Goal: Task Accomplishment & Management: Manage account settings

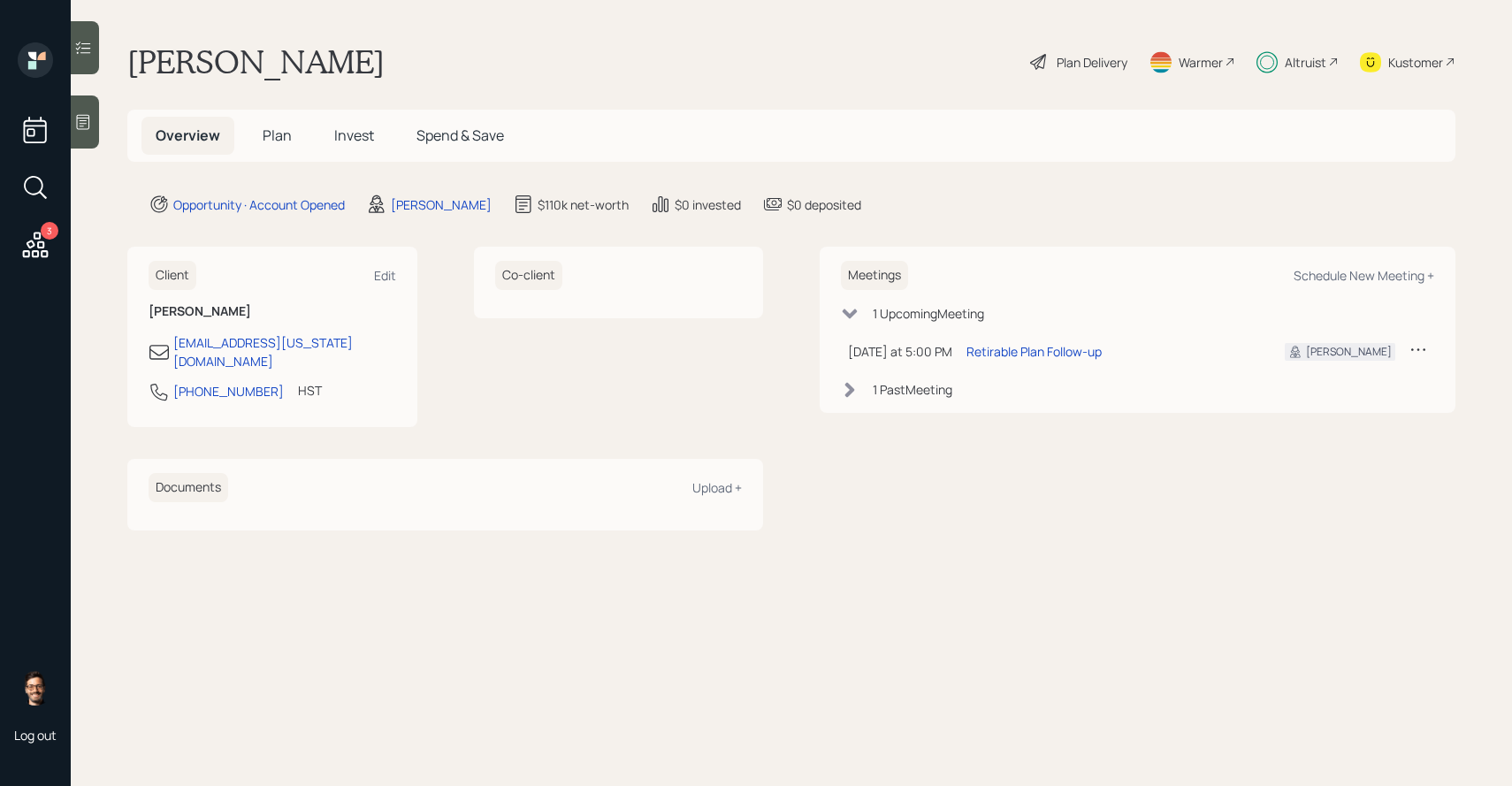
click at [375, 139] on h5 "Invest" at bounding box center [354, 136] width 68 height 38
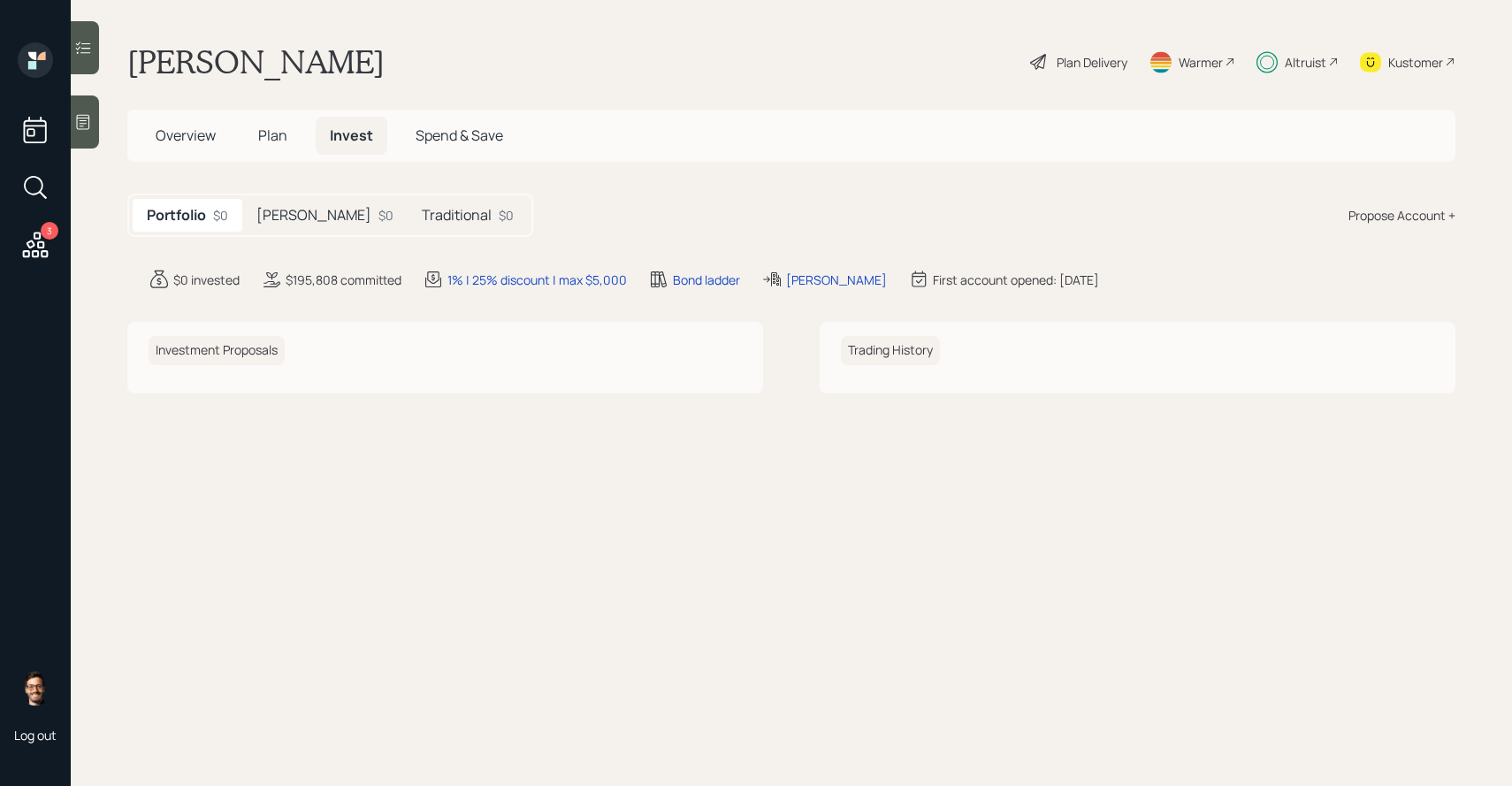
click at [379, 211] on div "$0" at bounding box center [386, 215] width 15 height 19
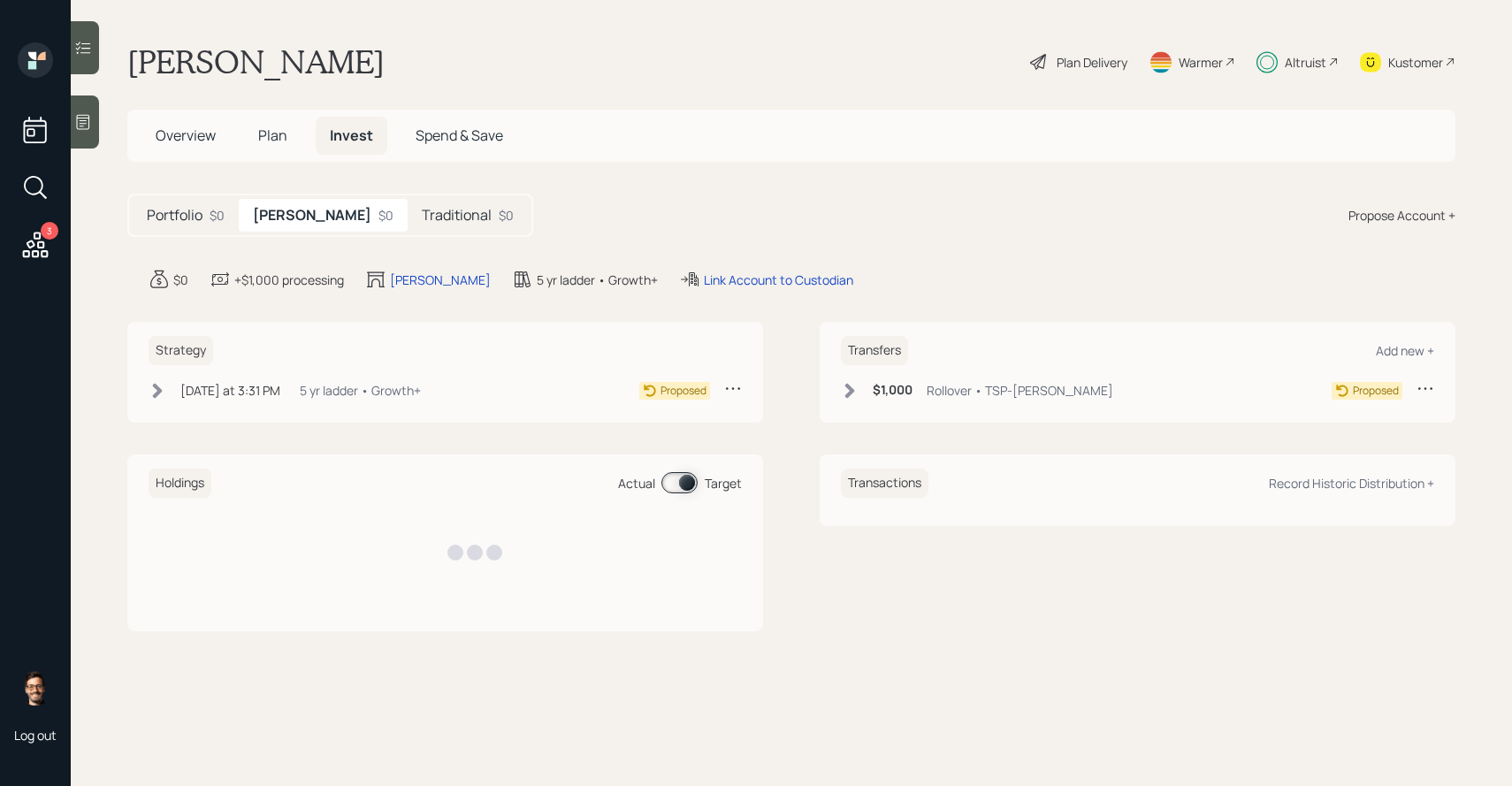
click at [421, 214] on h5 "Traditional" at bounding box center [456, 215] width 70 height 17
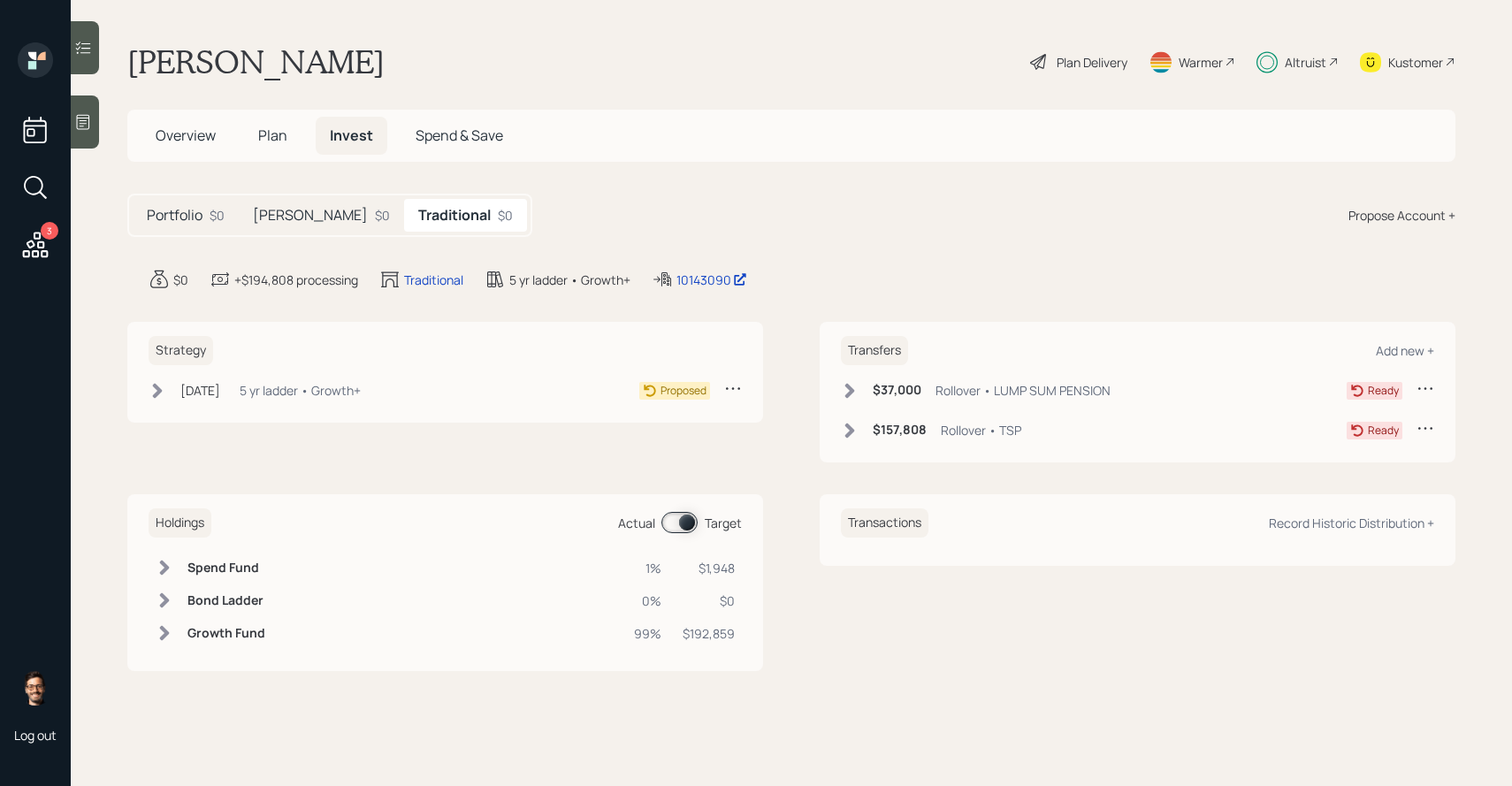
click at [375, 215] on div "$0" at bounding box center [382, 215] width 15 height 19
